Goal: Check status: Check status

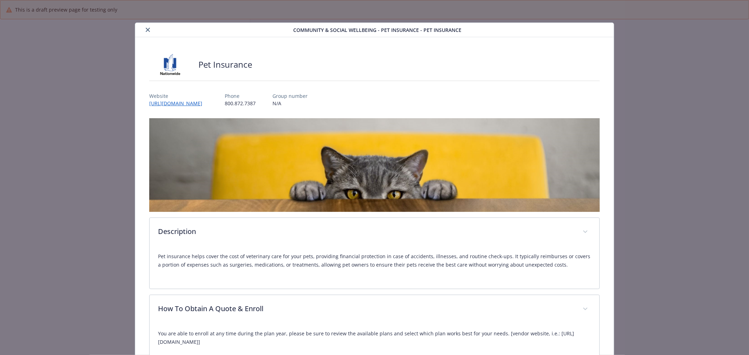
scroll to position [9, 0]
